Goal: Navigation & Orientation: Find specific page/section

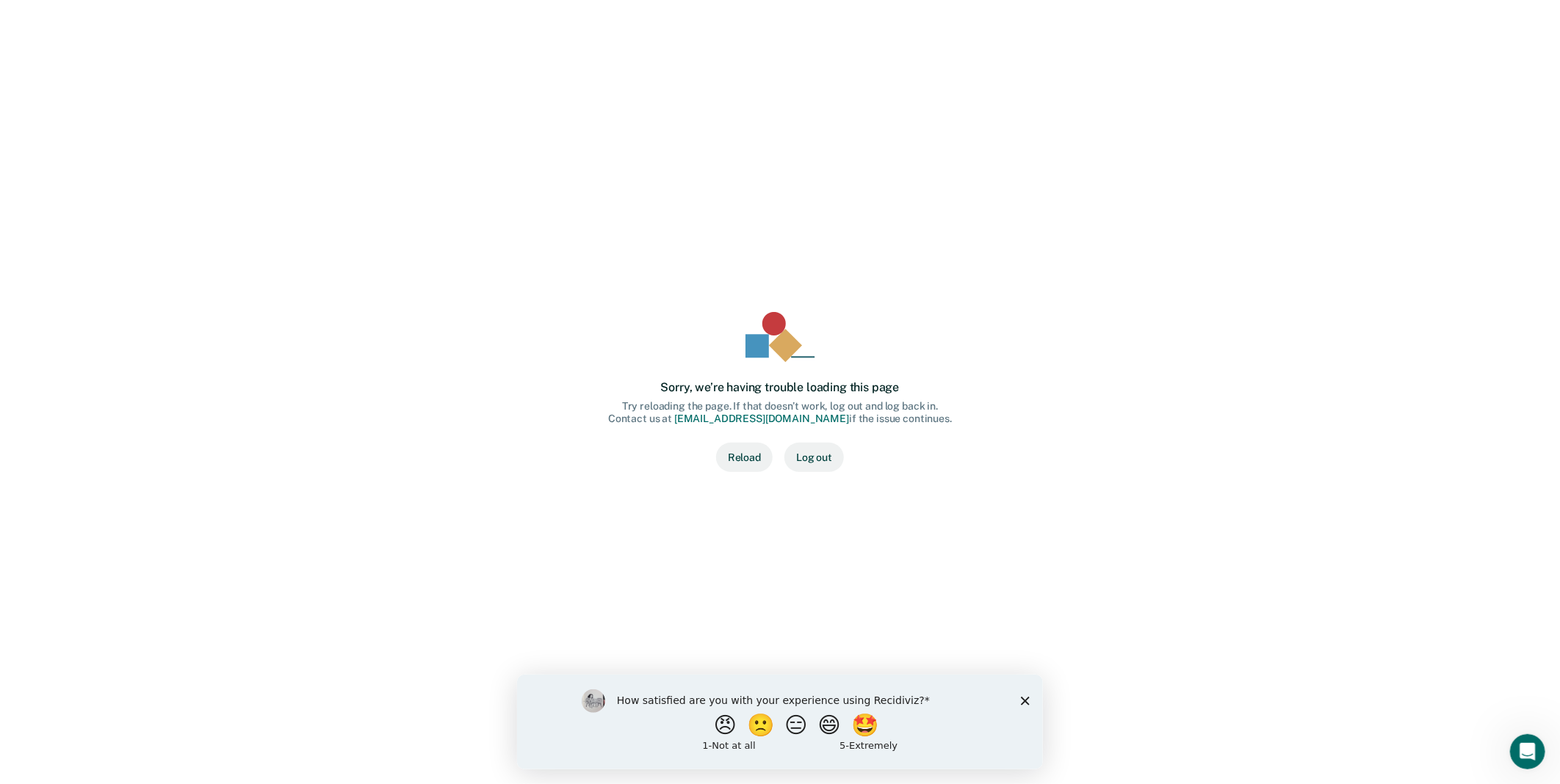
click at [1026, 705] on div "How satisfied are you with your experience using Recidiviz? 😠 🙁 😑 😄 🤩 1 - Not a…" at bounding box center [779, 721] width 526 height 94
click at [1027, 700] on icon "Close survey" at bounding box center [1025, 701] width 9 height 9
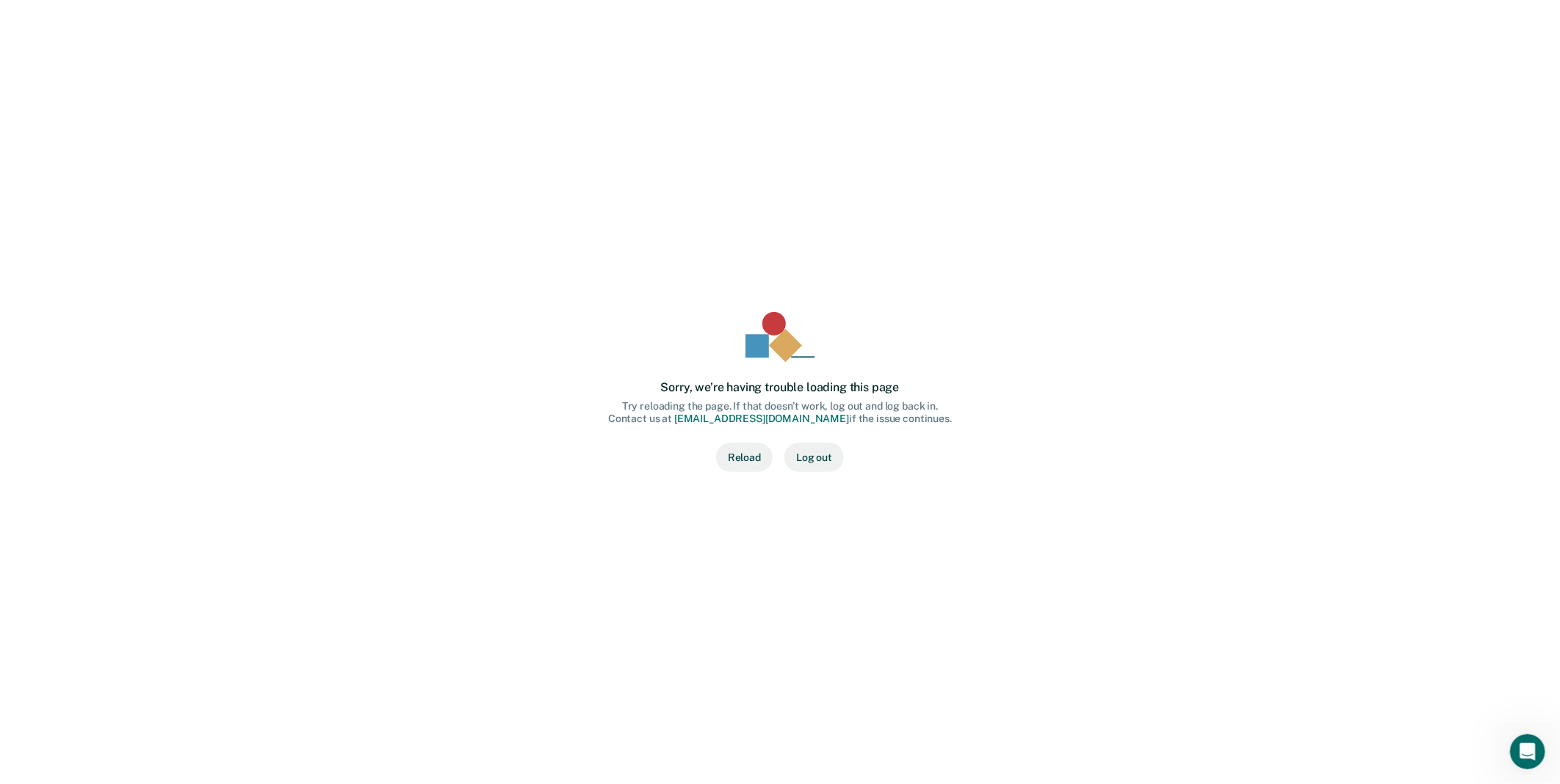
click at [741, 468] on button "Reload" at bounding box center [744, 457] width 57 height 30
click at [750, 462] on button "Reload" at bounding box center [744, 457] width 57 height 30
click at [836, 458] on button "Log out" at bounding box center [814, 457] width 60 height 30
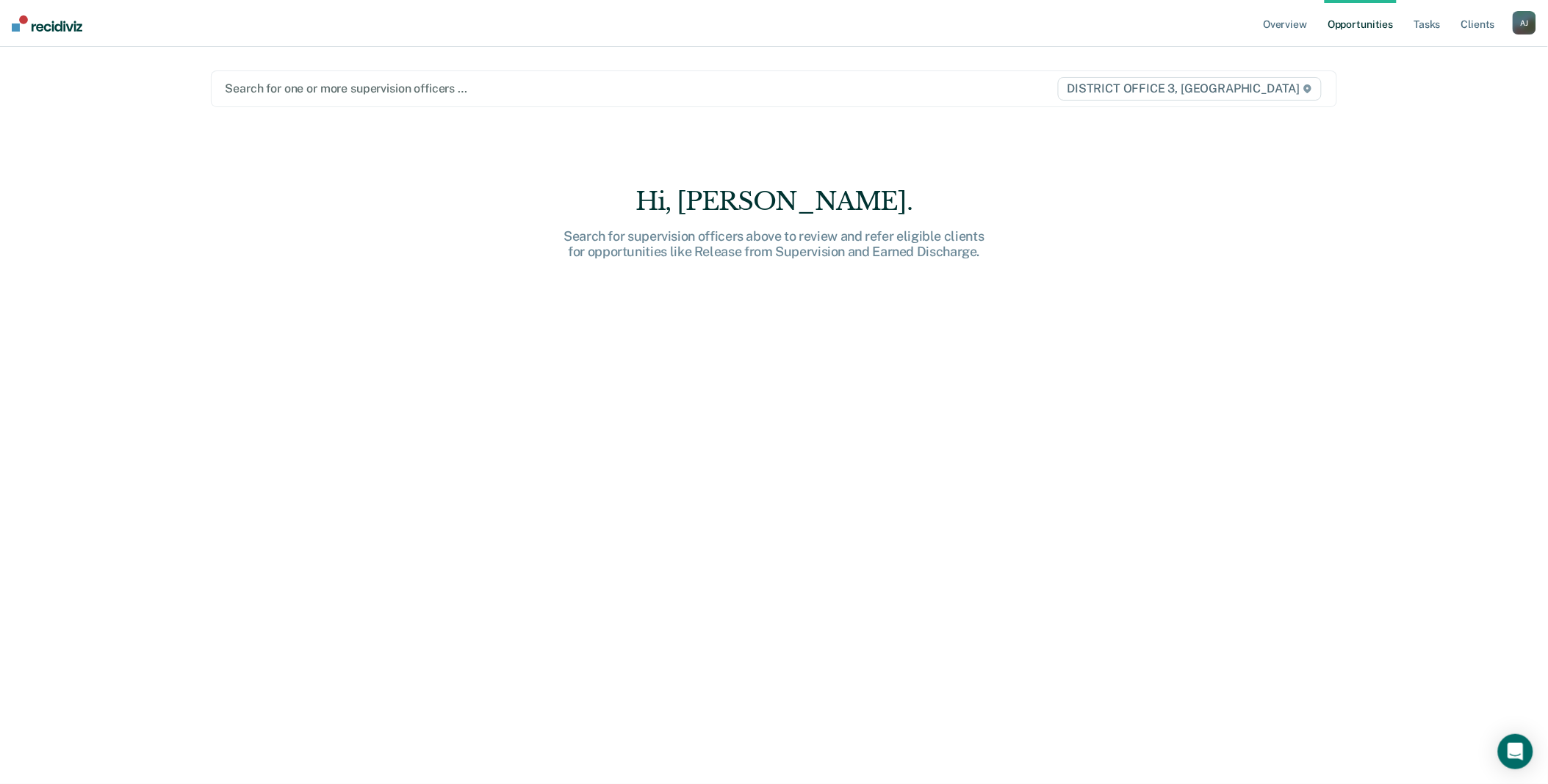
click at [1521, 20] on div "A J" at bounding box center [1524, 23] width 24 height 24
click at [1452, 96] on link "Go to Operations" at bounding box center [1465, 96] width 118 height 13
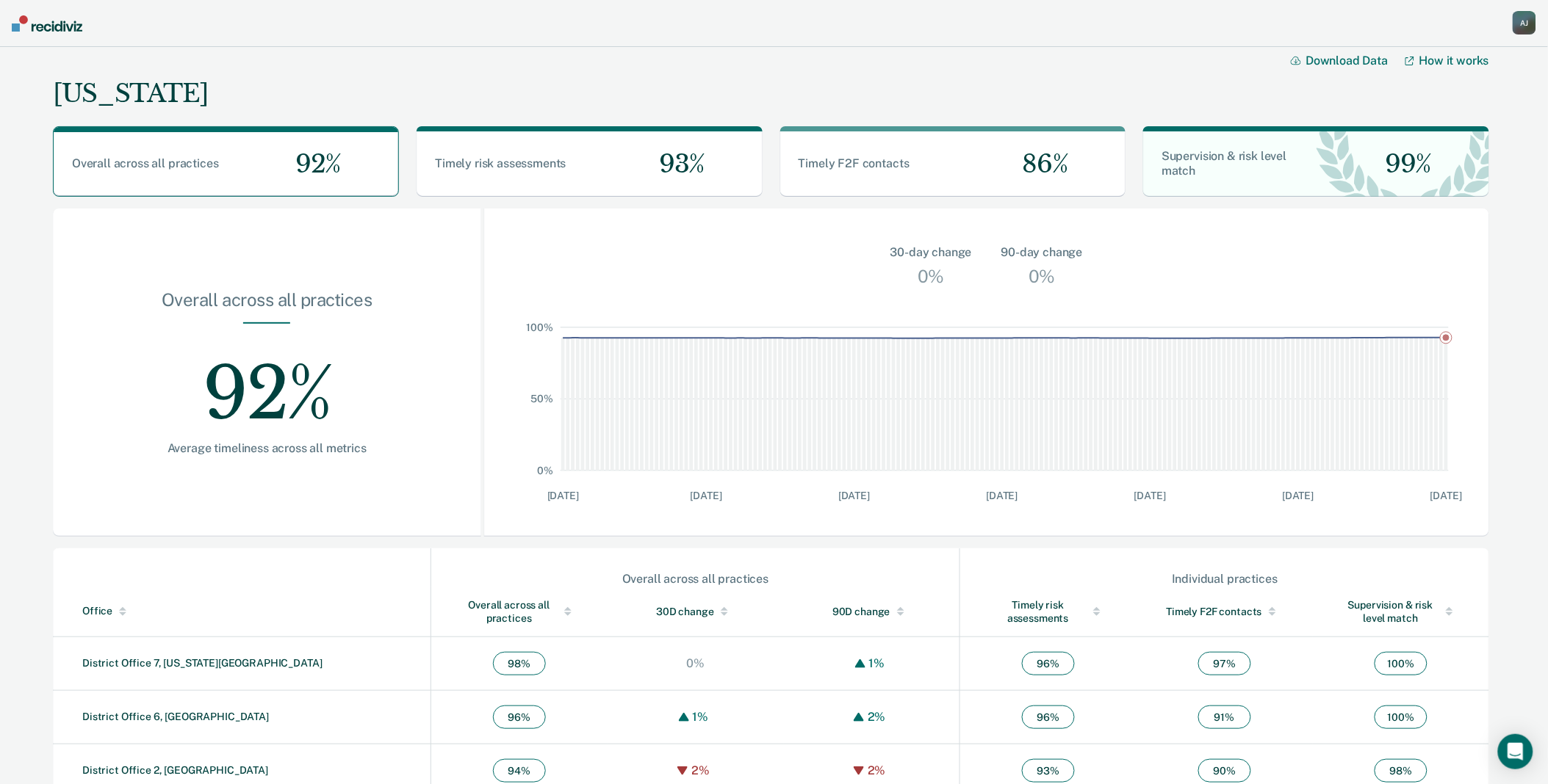
click at [1526, 21] on div "A J" at bounding box center [1524, 23] width 24 height 24
click at [1457, 129] on link "Go to Insights" at bounding box center [1465, 132] width 118 height 13
